Goal: Task Accomplishment & Management: Manage account settings

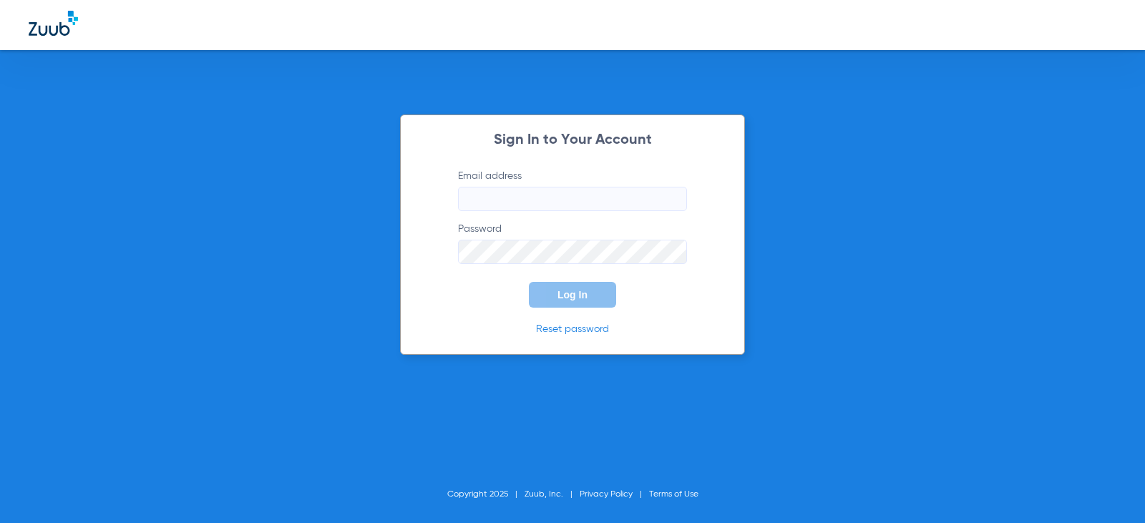
drag, startPoint x: 530, startPoint y: 219, endPoint x: 523, endPoint y: 203, distance: 17.0
click at [527, 210] on form "Email address Password Log In" at bounding box center [573, 238] width 272 height 139
click at [522, 202] on input "Email address" at bounding box center [572, 199] width 229 height 24
paste input "[EMAIL_ADDRESS][DOMAIN_NAME]"
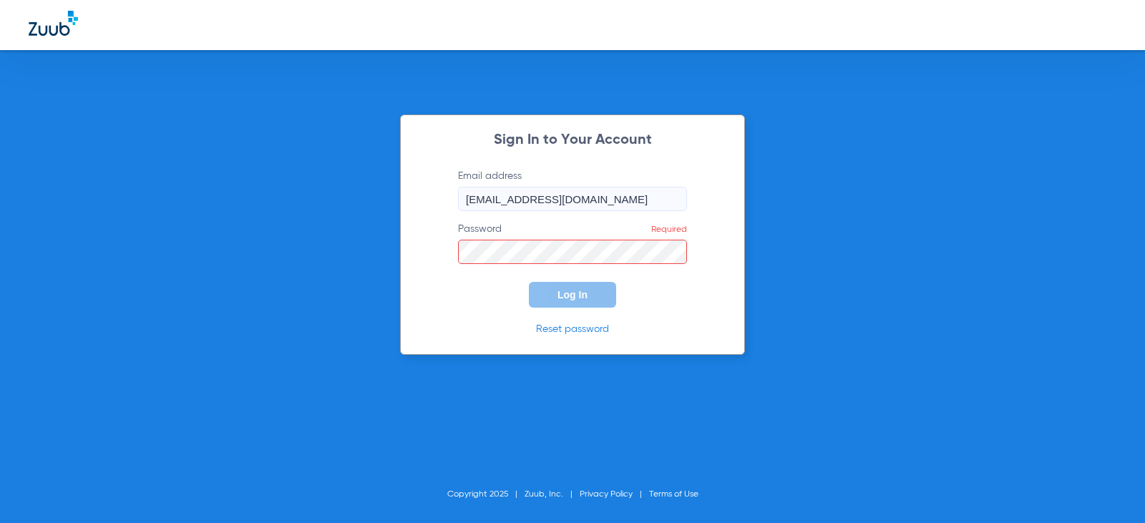
click at [532, 198] on input "[EMAIL_ADDRESS][DOMAIN_NAME]" at bounding box center [572, 199] width 229 height 24
drag, startPoint x: 531, startPoint y: 198, endPoint x: 440, endPoint y: 198, distance: 90.9
click at [441, 198] on form "Email address [EMAIL_ADDRESS][DOMAIN_NAME] Password Required Log In" at bounding box center [573, 238] width 272 height 139
type input "[EMAIL_ADDRESS][DOMAIN_NAME]"
click at [529, 282] on button "Log In" at bounding box center [572, 295] width 87 height 26
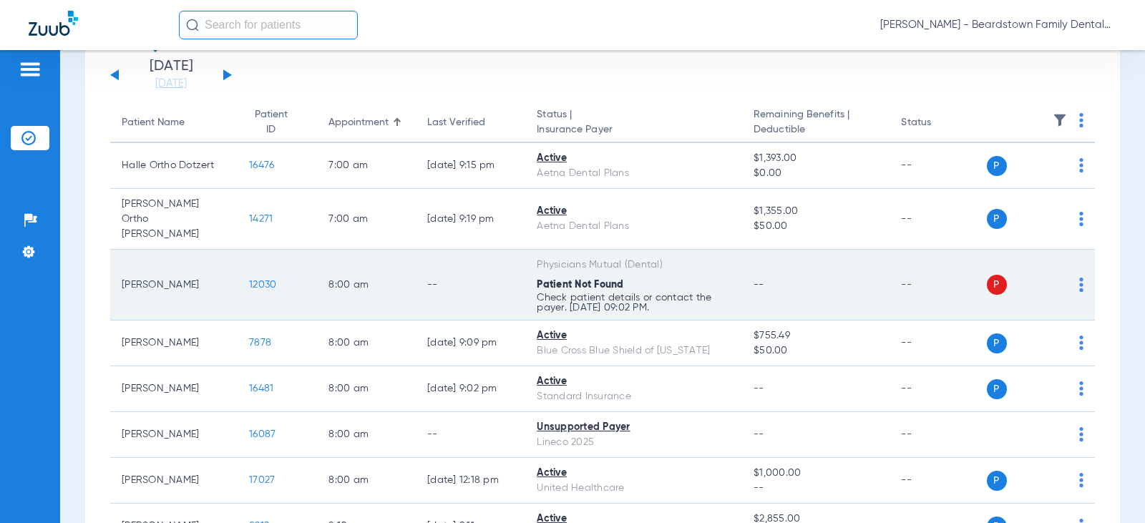
scroll to position [143, 0]
